Goal: Find specific page/section: Find specific page/section

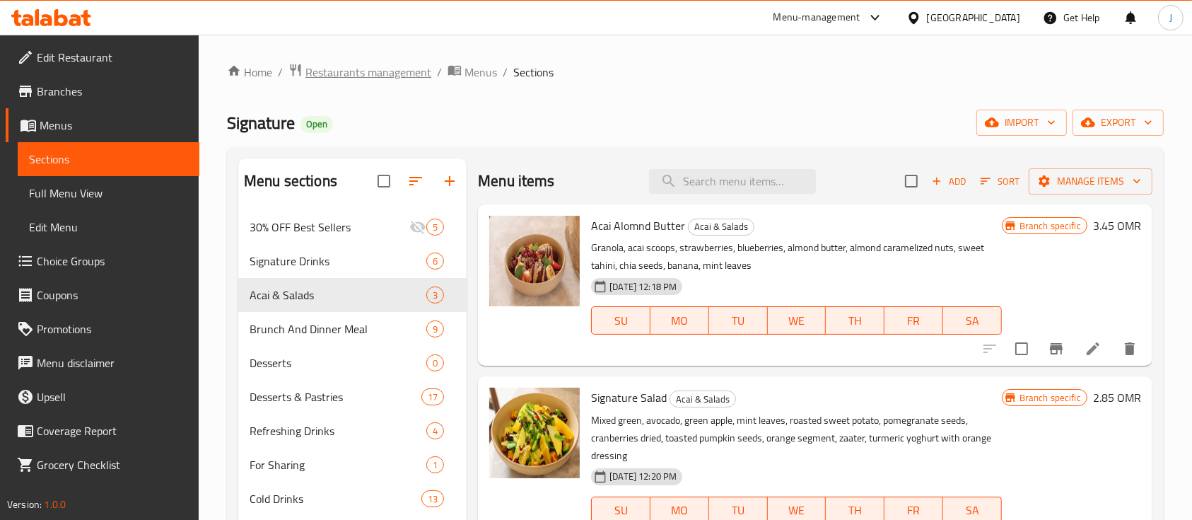
click at [353, 75] on span "Restaurants management" at bounding box center [368, 72] width 126 height 17
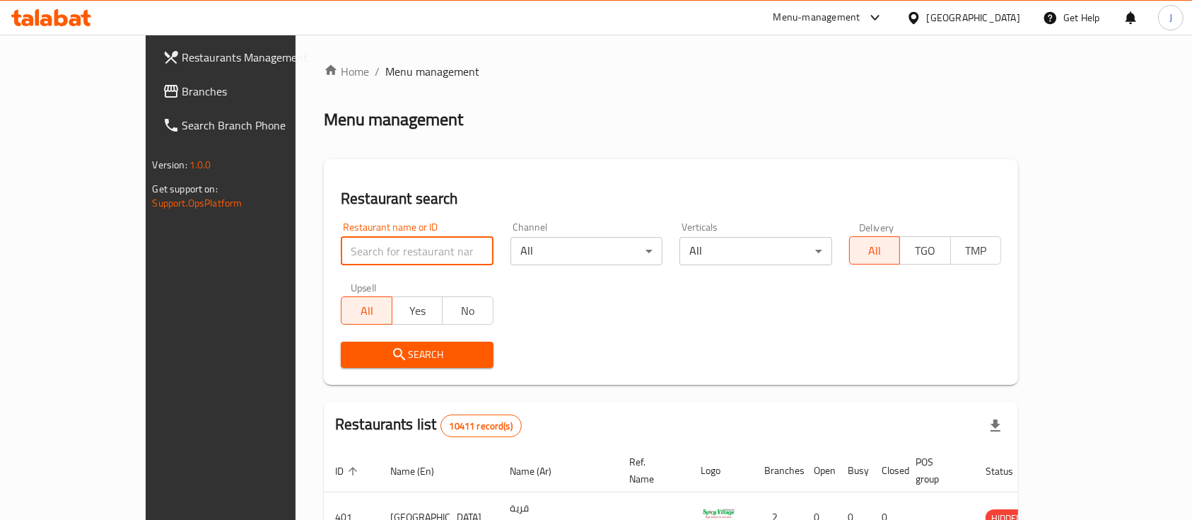
click at [341, 244] on input "search" at bounding box center [417, 251] width 153 height 28
paste input "772723"
type input "772723"
click button "Search" at bounding box center [417, 354] width 153 height 26
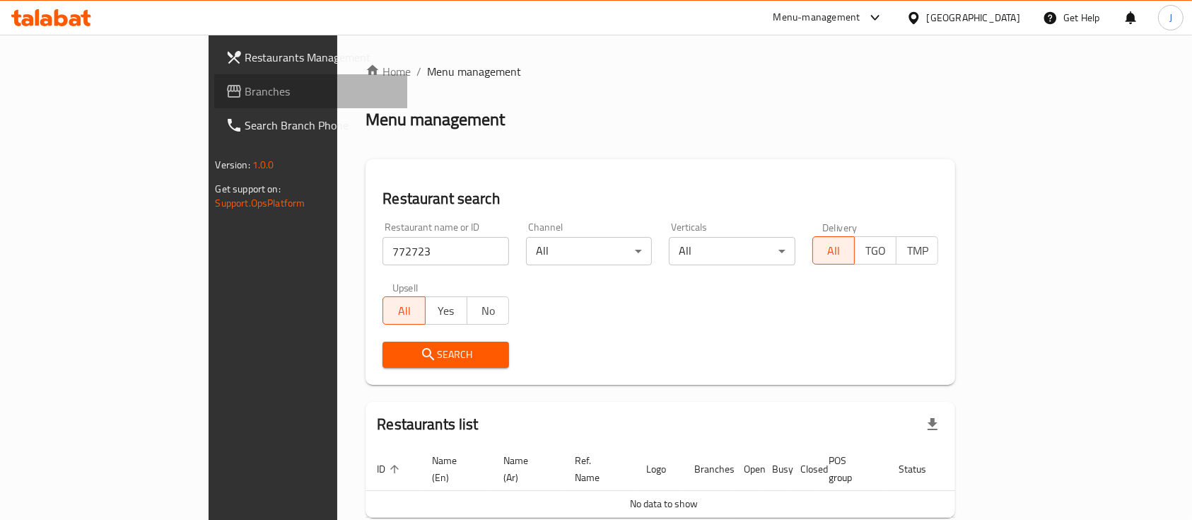
click at [245, 88] on span "Branches" at bounding box center [320, 91] width 151 height 17
